Goal: Navigation & Orientation: Find specific page/section

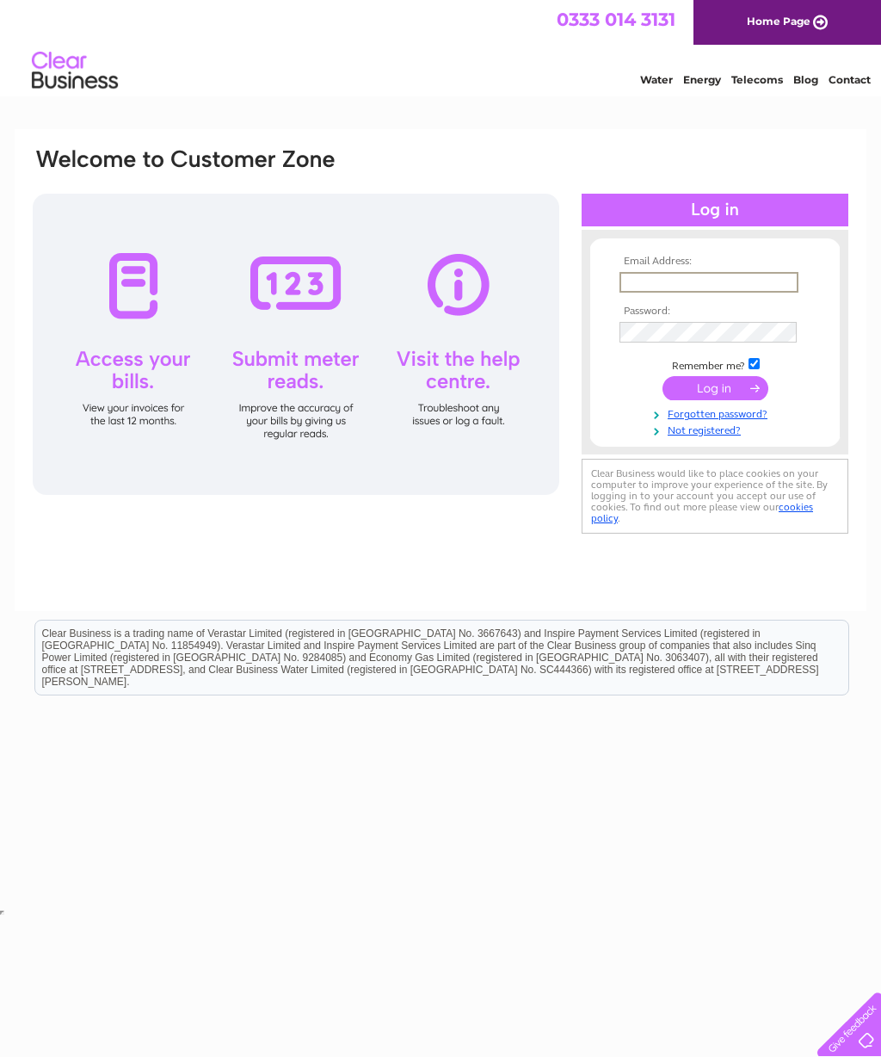
type input "normanrogers.sr85@gmail.com"
click at [715, 399] on input "submit" at bounding box center [716, 386] width 106 height 24
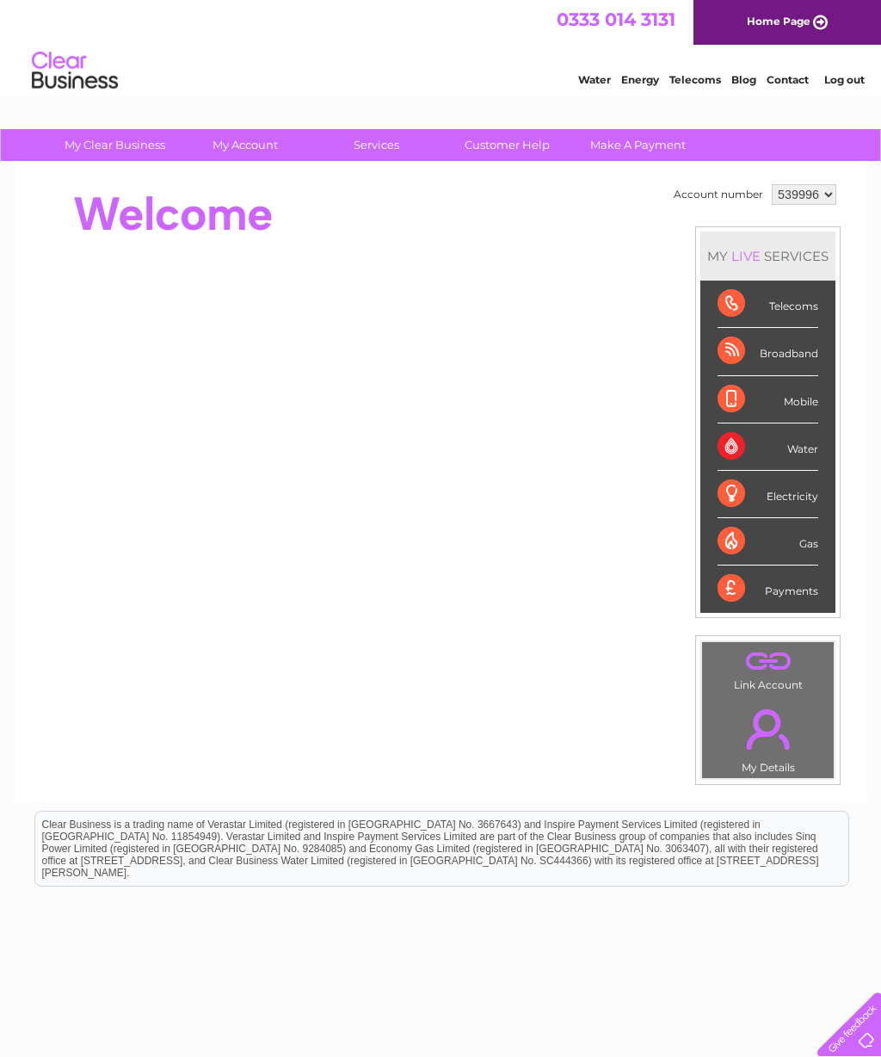
click at [812, 392] on div "Mobile" at bounding box center [768, 399] width 101 height 47
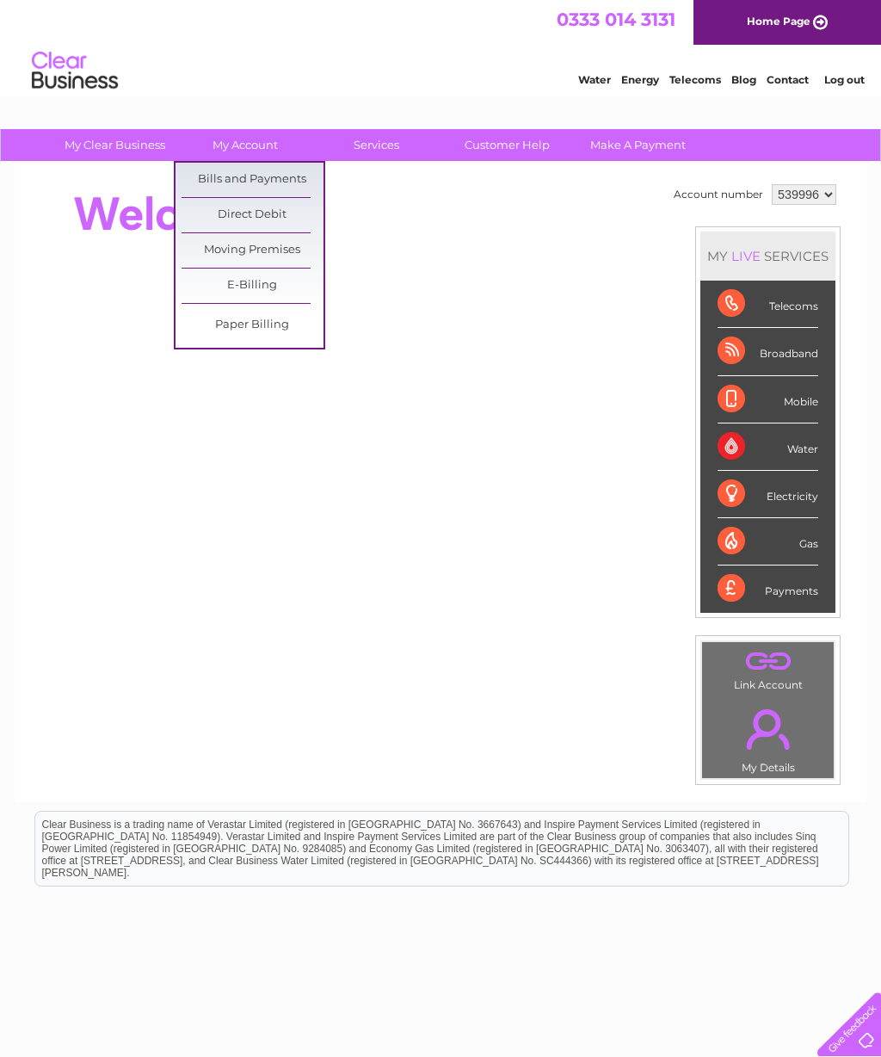
click at [263, 177] on link "Bills and Payments" at bounding box center [253, 180] width 142 height 34
